Goal: Information Seeking & Learning: Learn about a topic

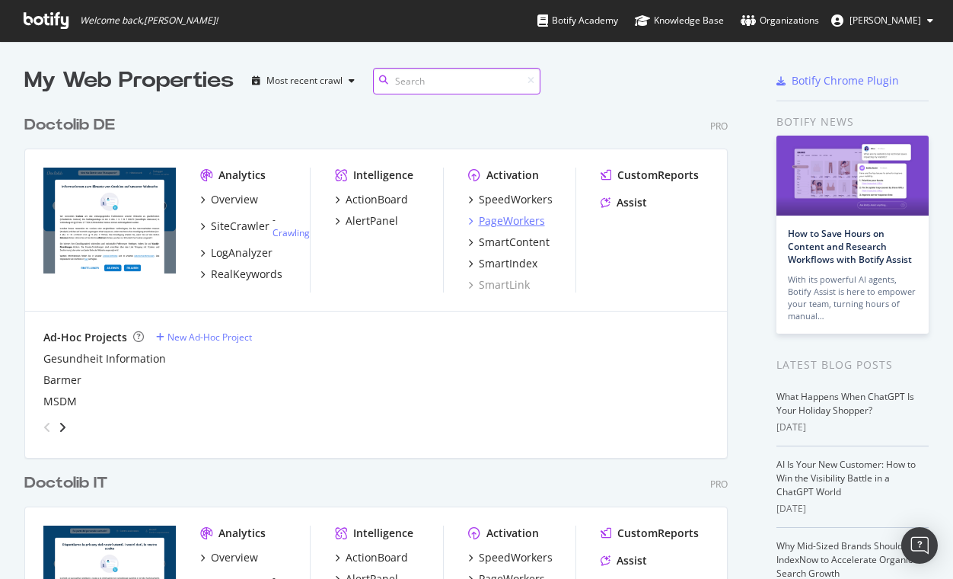
scroll to position [21, 0]
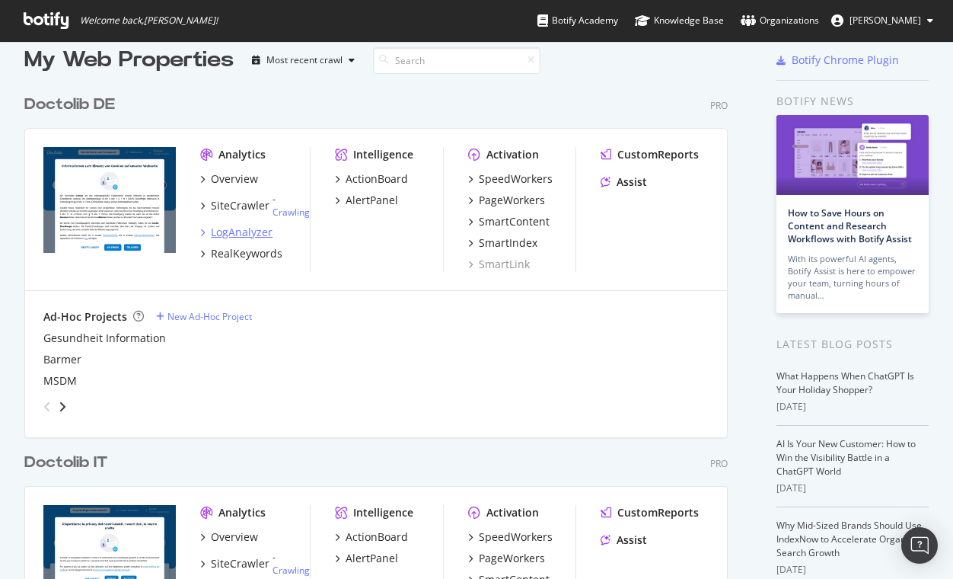
click at [238, 232] on div "LogAnalyzer" at bounding box center [242, 232] width 62 height 15
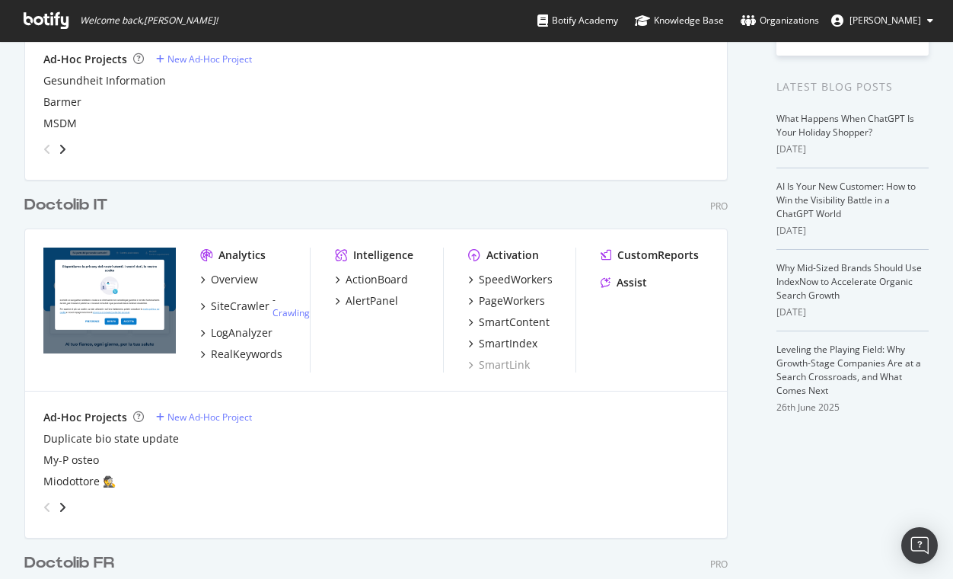
scroll to position [346, 0]
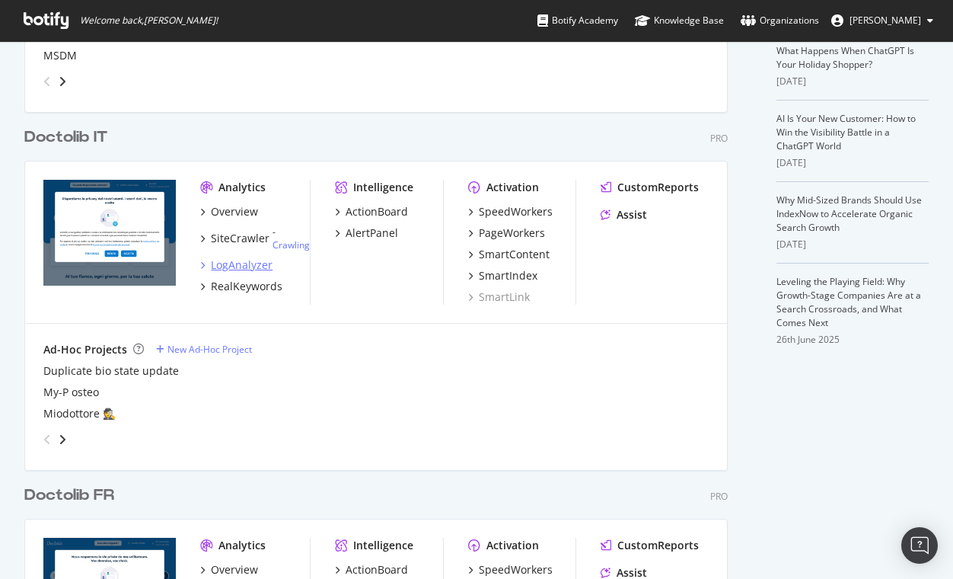
click at [241, 257] on div "LogAnalyzer" at bounding box center [242, 264] width 62 height 15
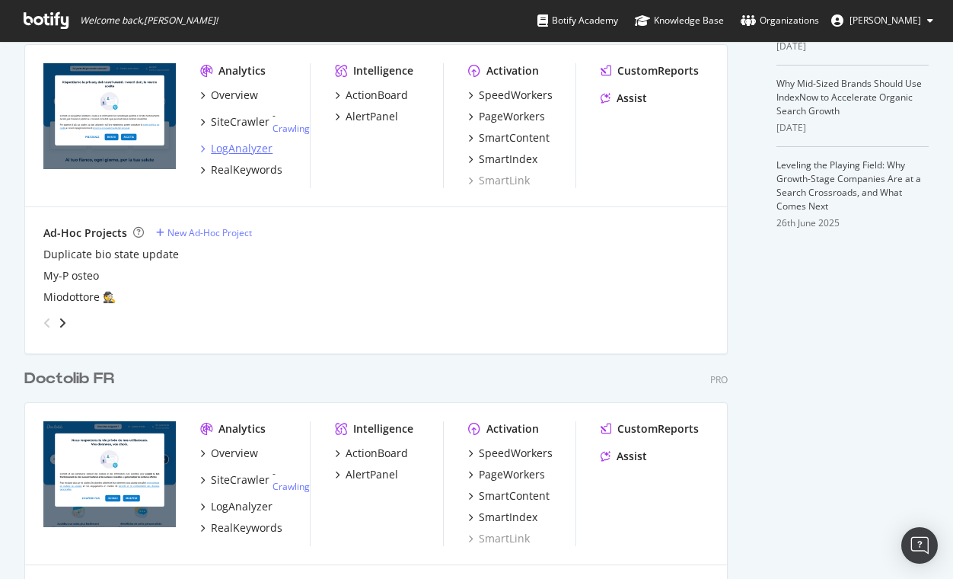
scroll to position [726, 0]
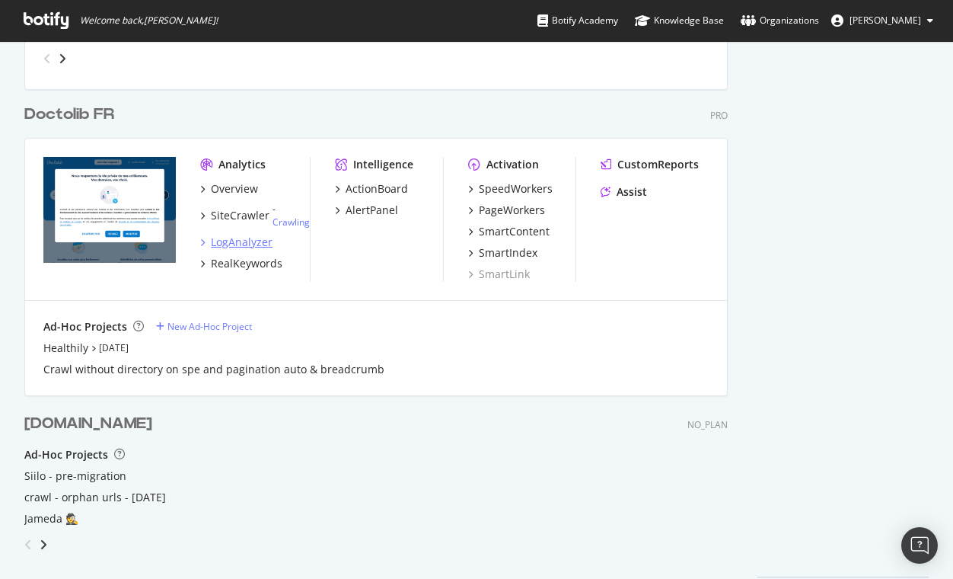
click at [244, 240] on div "LogAnalyzer" at bounding box center [242, 241] width 62 height 15
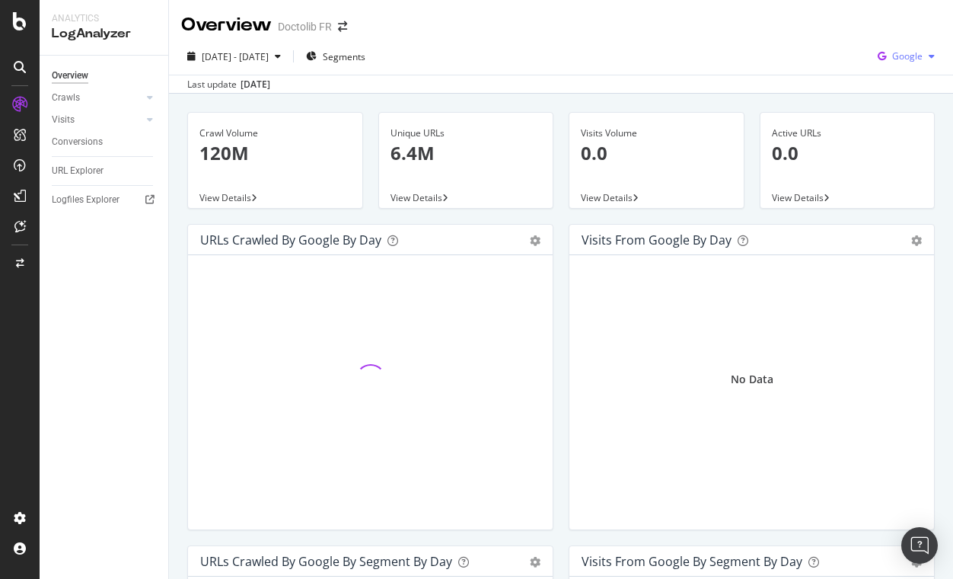
click at [921, 49] on div "Google" at bounding box center [906, 56] width 69 height 23
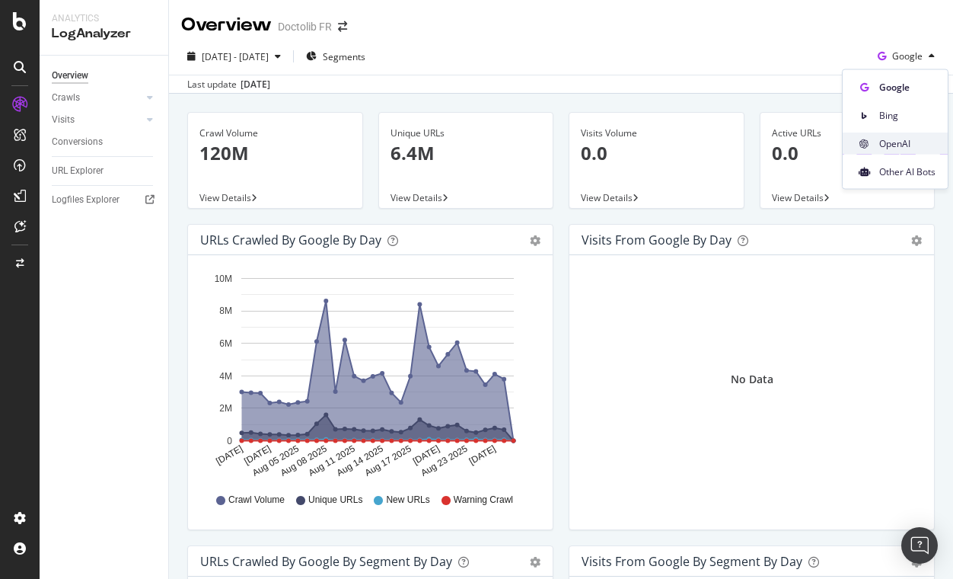
click at [873, 139] on div "OpenAI" at bounding box center [895, 143] width 105 height 22
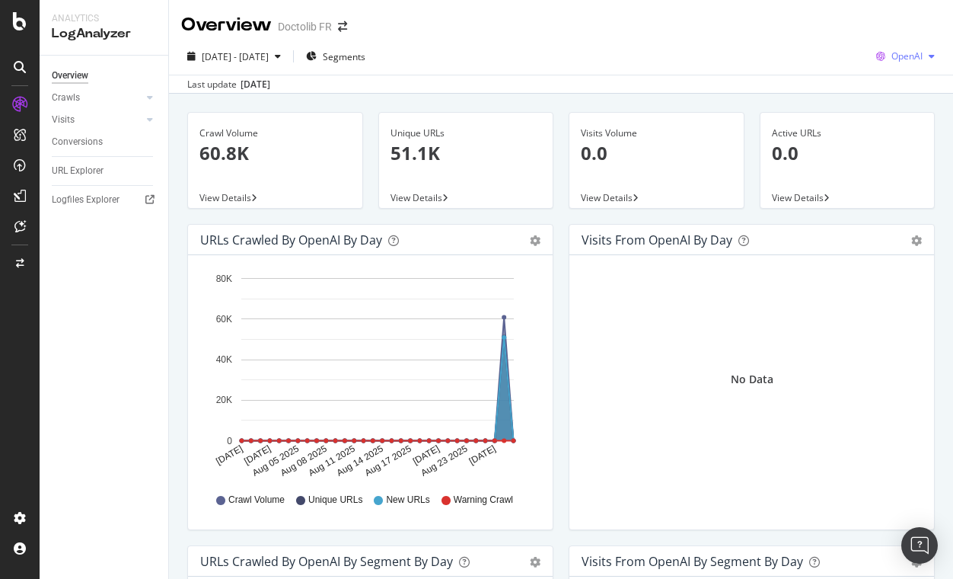
click at [900, 52] on span "OpenAI" at bounding box center [907, 55] width 31 height 13
click at [866, 167] on icon at bounding box center [864, 171] width 11 height 9
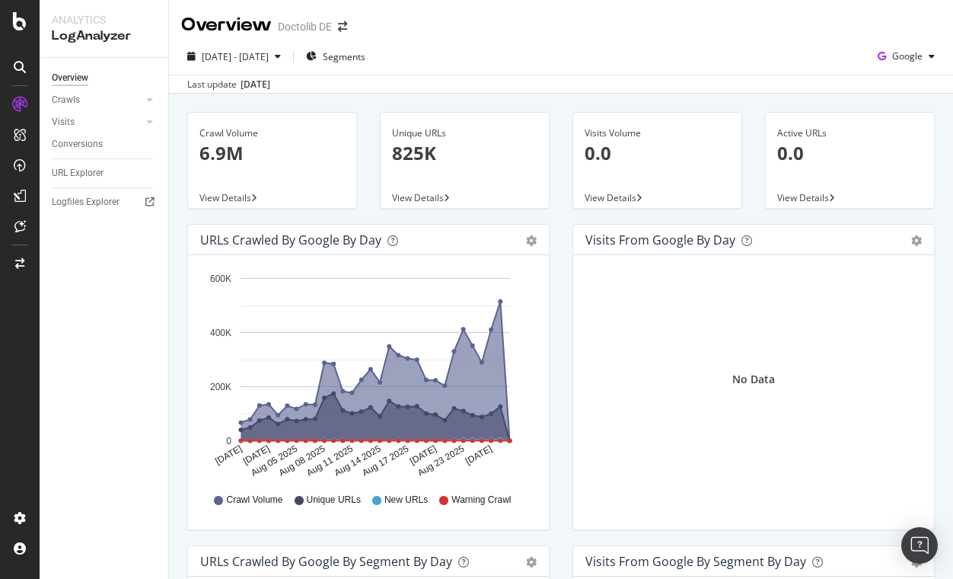
click at [900, 72] on div "2025 Jul. 30th - Aug. 28th Segments Google" at bounding box center [561, 59] width 784 height 30
click at [906, 61] on span "Google" at bounding box center [907, 55] width 30 height 13
click at [884, 145] on span "OpenAI" at bounding box center [907, 143] width 56 height 14
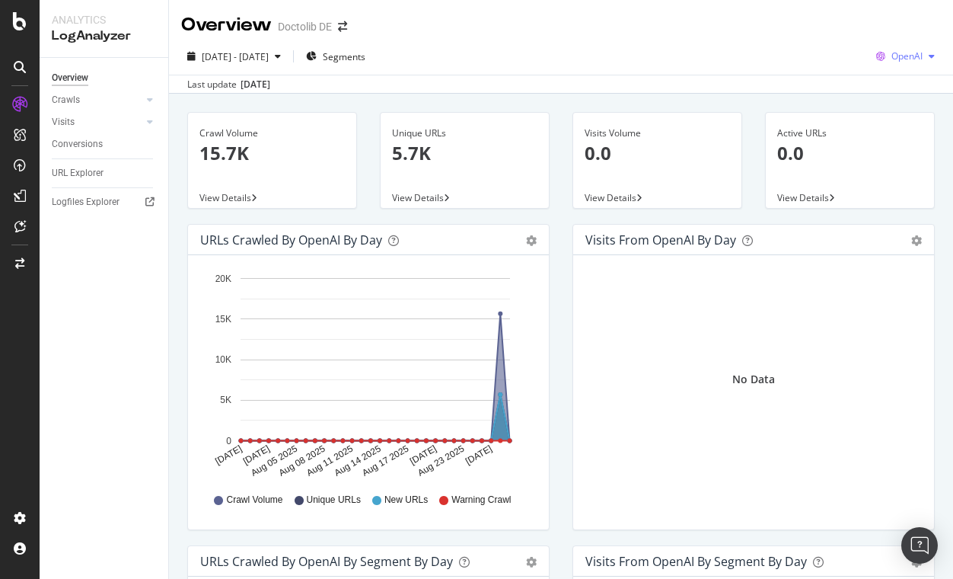
click at [905, 56] on span "OpenAI" at bounding box center [907, 55] width 31 height 13
click at [888, 164] on span "Other AI Bots" at bounding box center [907, 171] width 56 height 14
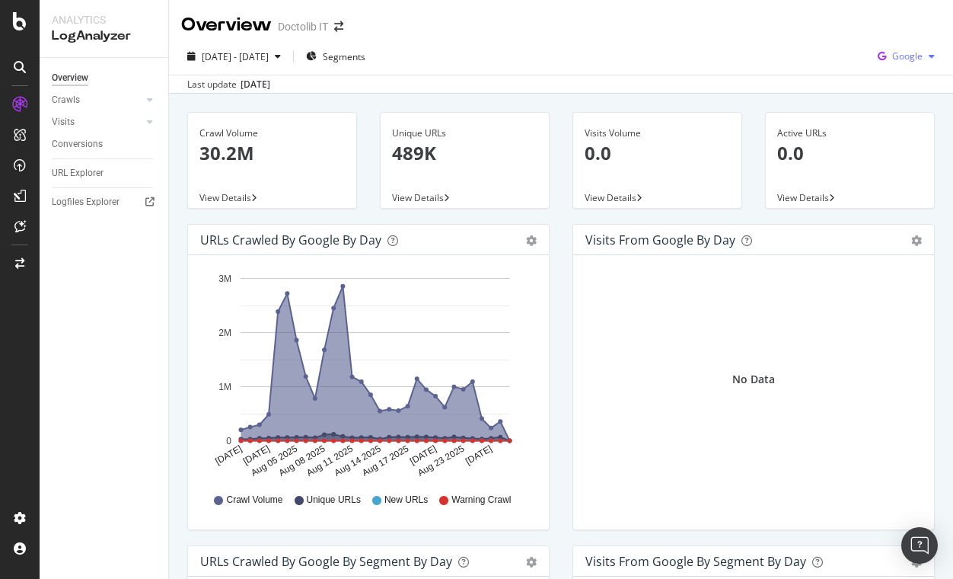
click at [901, 49] on div "Google" at bounding box center [906, 56] width 69 height 23
click at [874, 149] on div "OpenAI" at bounding box center [895, 143] width 105 height 22
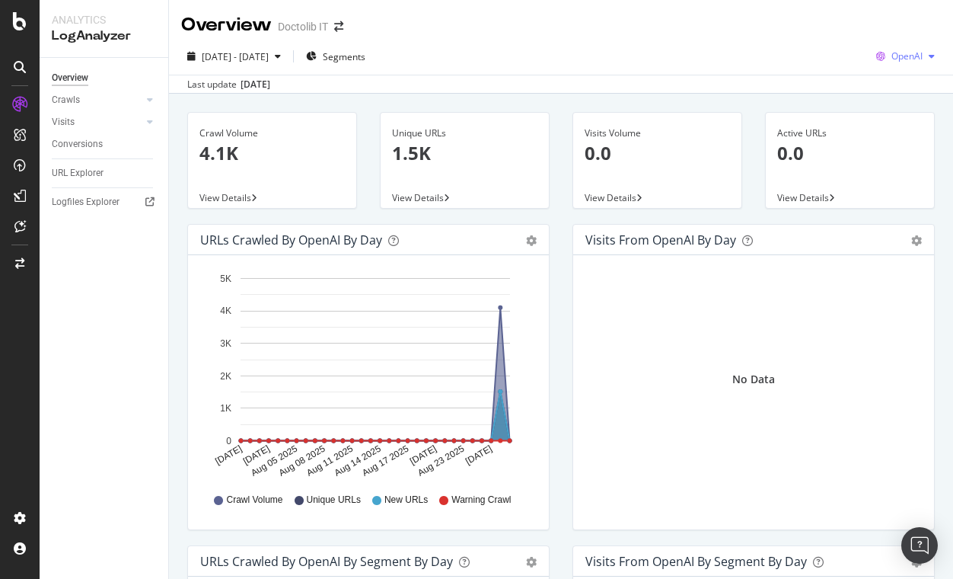
click at [912, 64] on div "OpenAI" at bounding box center [905, 56] width 71 height 23
click at [880, 166] on span "Other AI Bots" at bounding box center [907, 171] width 56 height 14
